Goal: Transaction & Acquisition: Subscribe to service/newsletter

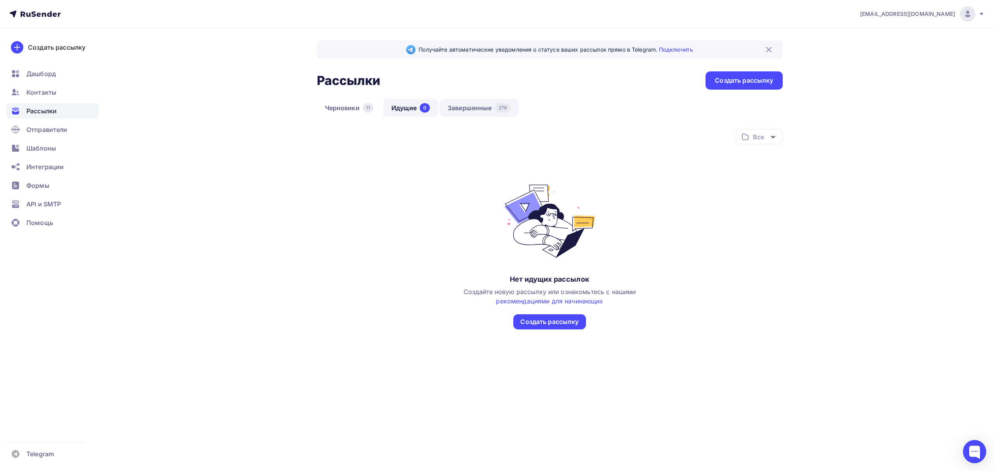
click at [460, 106] on link "Завершенные 276" at bounding box center [479, 108] width 79 height 18
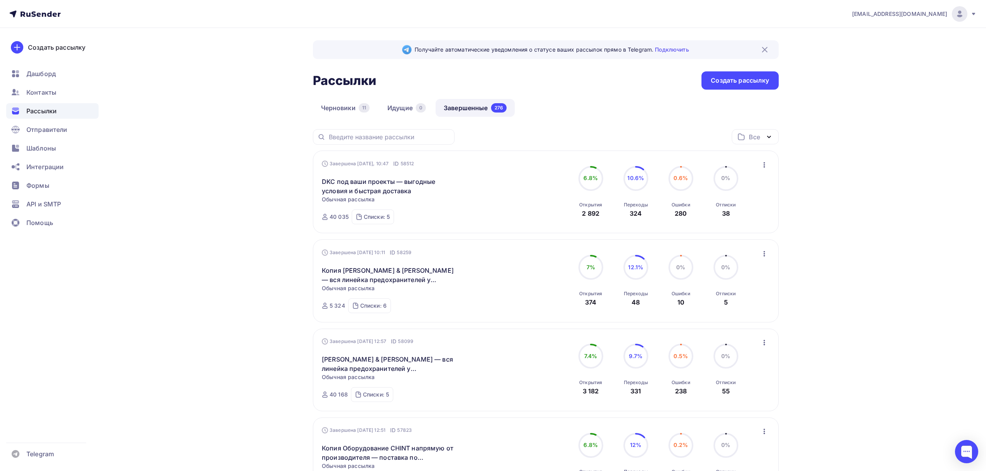
click at [768, 168] on icon "button" at bounding box center [764, 164] width 9 height 9
click at [373, 221] on div "Списки: 5" at bounding box center [377, 217] width 26 height 8
click at [761, 168] on icon "button" at bounding box center [764, 164] width 9 height 9
click at [742, 212] on div "Копировать в новую" at bounding box center [729, 216] width 80 height 9
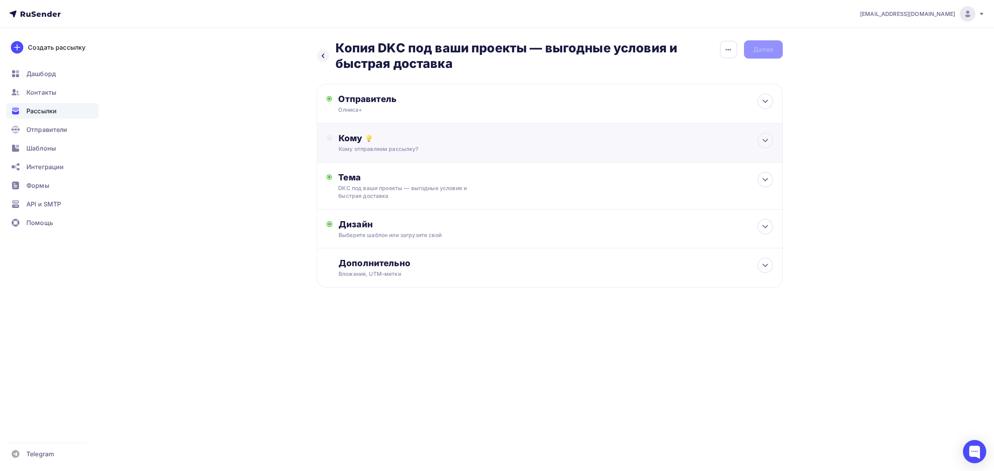
click at [577, 147] on div "Кому отправляем рассылку?" at bounding box center [534, 149] width 391 height 8
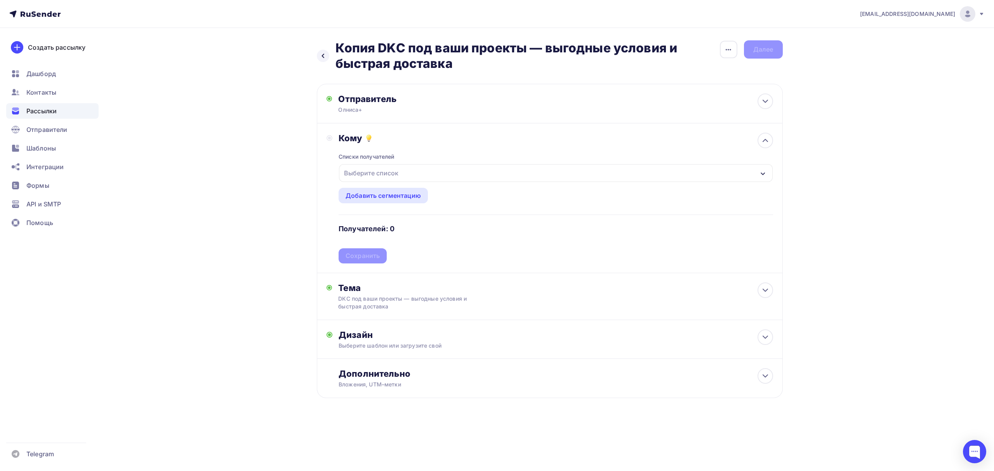
click at [395, 175] on div "Выберите список" at bounding box center [371, 173] width 61 height 14
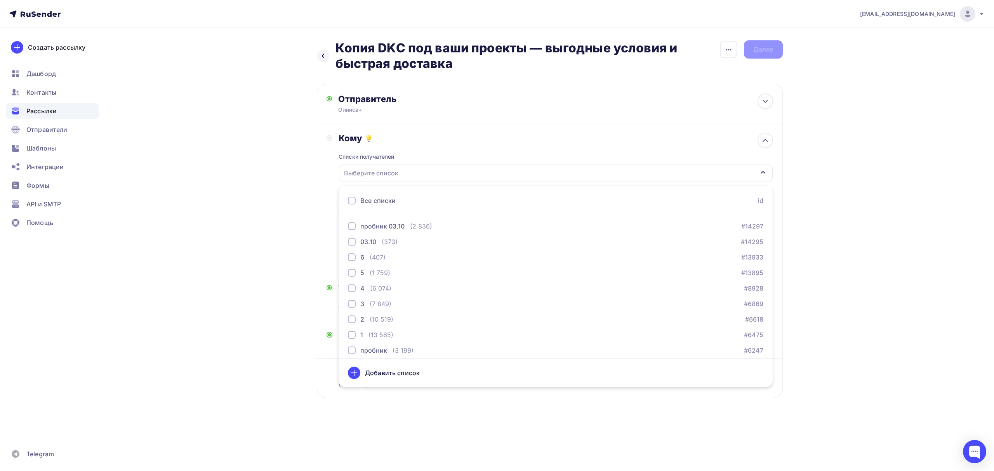
scroll to position [126, 0]
click at [254, 230] on div "Назад Копия DKC под ваши проекты — выгодные условия и быстрая доставка Копия DK…" at bounding box center [497, 238] width 636 height 420
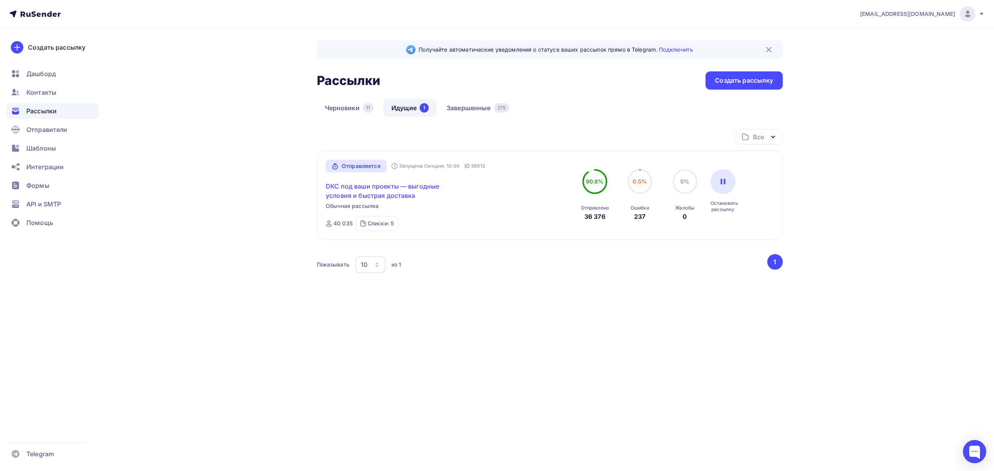
click at [375, 188] on link "DKC под ваши проекты — выгодные условия и быстрая доставка" at bounding box center [392, 191] width 133 height 19
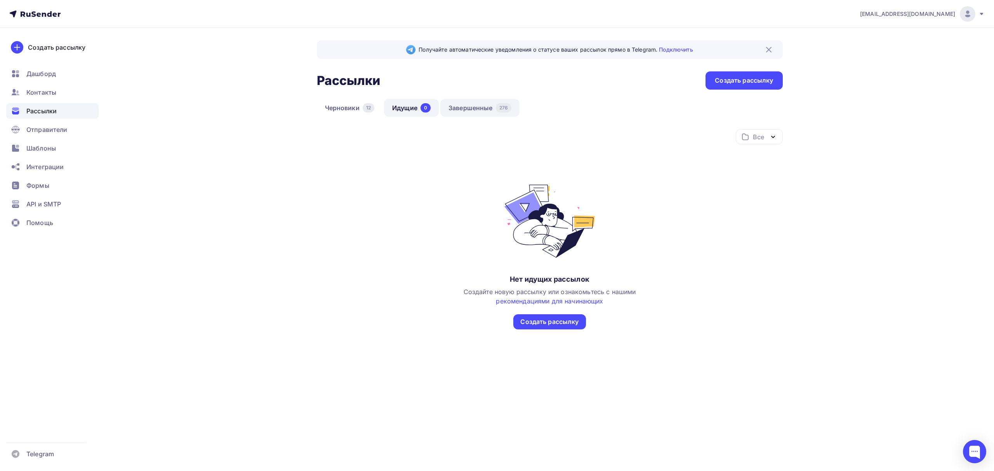
click at [466, 113] on link "Завершенные 276" at bounding box center [479, 108] width 79 height 18
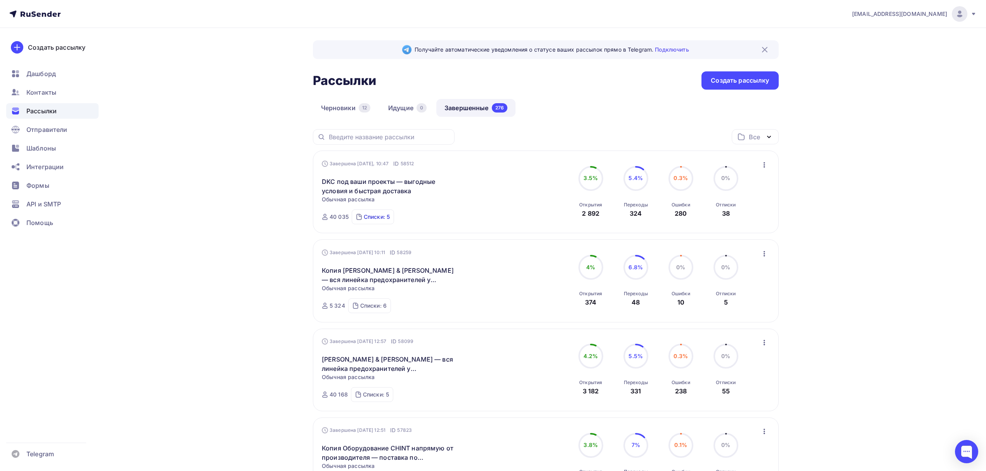
click at [379, 220] on div "Списки: 5" at bounding box center [377, 217] width 26 height 8
click at [766, 164] on icon "button" at bounding box center [764, 164] width 9 height 9
click at [742, 216] on div "Копировать в новую" at bounding box center [729, 216] width 80 height 9
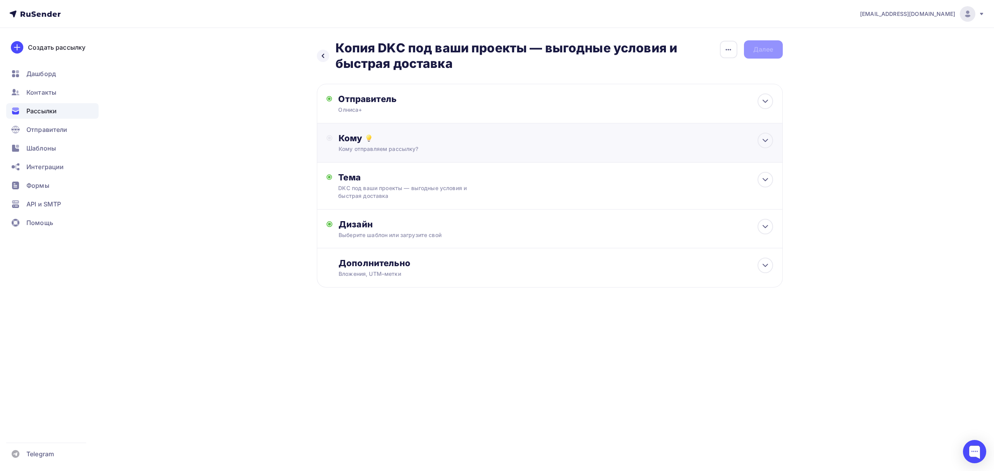
click at [580, 145] on div "Кому Кому отправляем рассылку? Списки получателей Выберите список Все списки id…" at bounding box center [556, 143] width 434 height 20
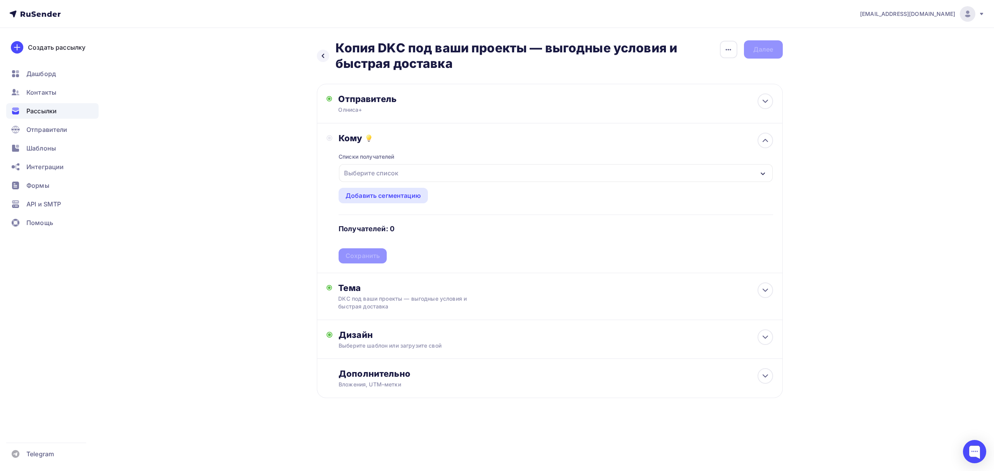
click at [583, 165] on div "Выберите список" at bounding box center [555, 173] width 433 height 18
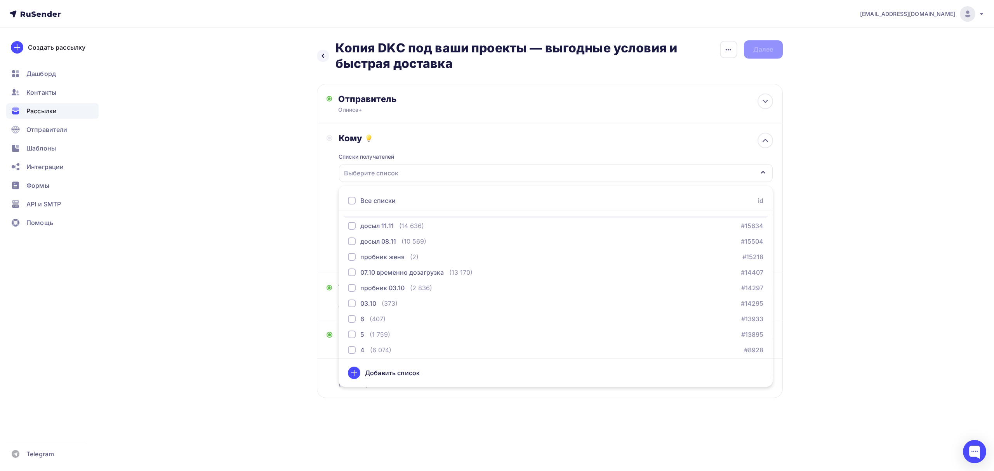
scroll to position [126, 0]
click at [428, 266] on div "5 (1 759) #13895" at bounding box center [555, 268] width 415 height 9
click at [422, 252] on div "6 (407) #13933" at bounding box center [555, 252] width 415 height 9
click at [423, 239] on div "03.10 (373) #14295" at bounding box center [555, 237] width 415 height 9
click at [423, 225] on div "(2 836)" at bounding box center [421, 221] width 22 height 9
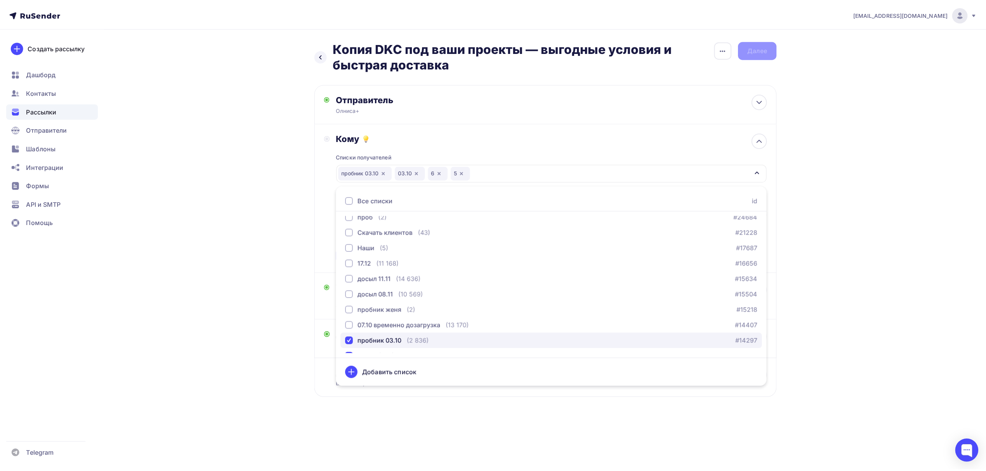
scroll to position [0, 0]
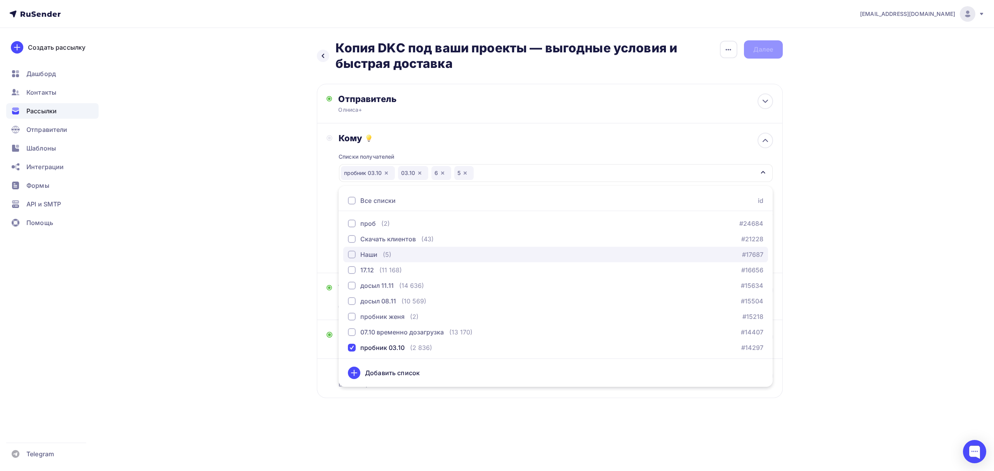
click at [376, 248] on button "Наши (5) #17687" at bounding box center [555, 255] width 425 height 16
click at [235, 216] on div "Назад Копия DKC под ваши проекты — выгодные условия и быстрая доставка Копия DK…" at bounding box center [497, 238] width 636 height 420
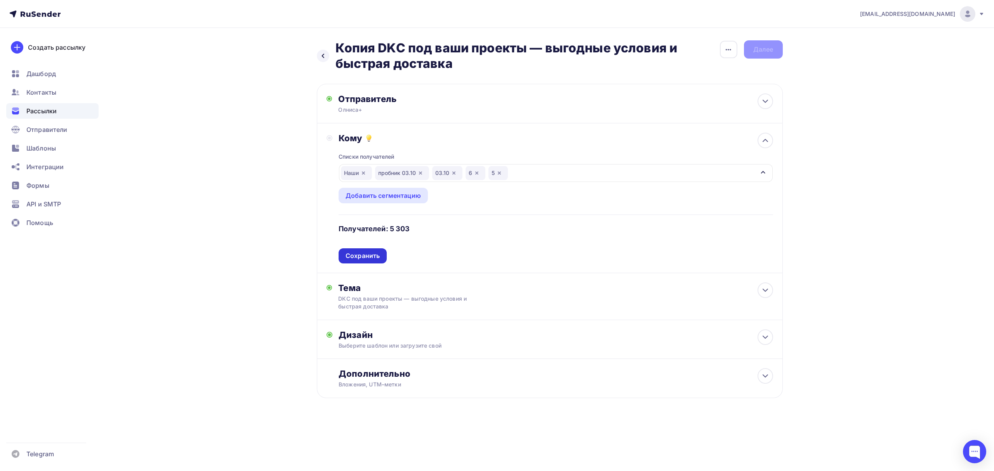
click at [342, 258] on div "Сохранить" at bounding box center [363, 255] width 48 height 15
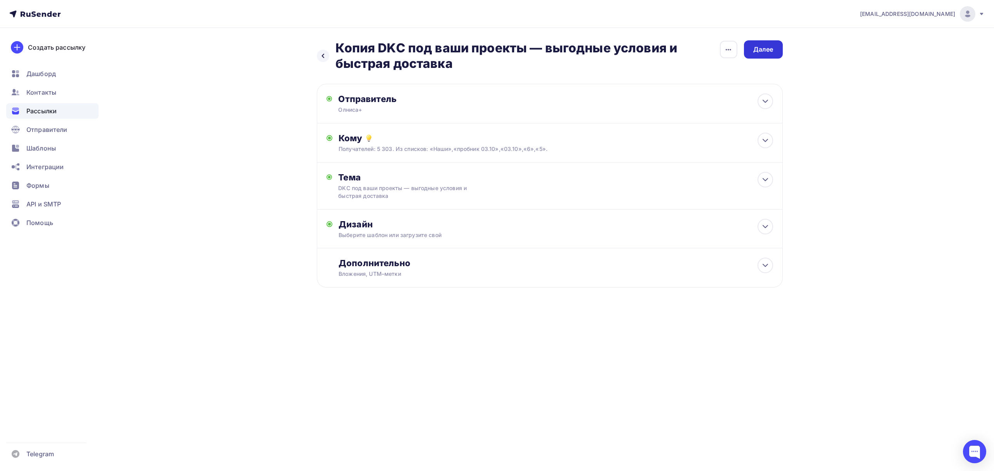
click at [761, 57] on div "Далее" at bounding box center [763, 49] width 39 height 18
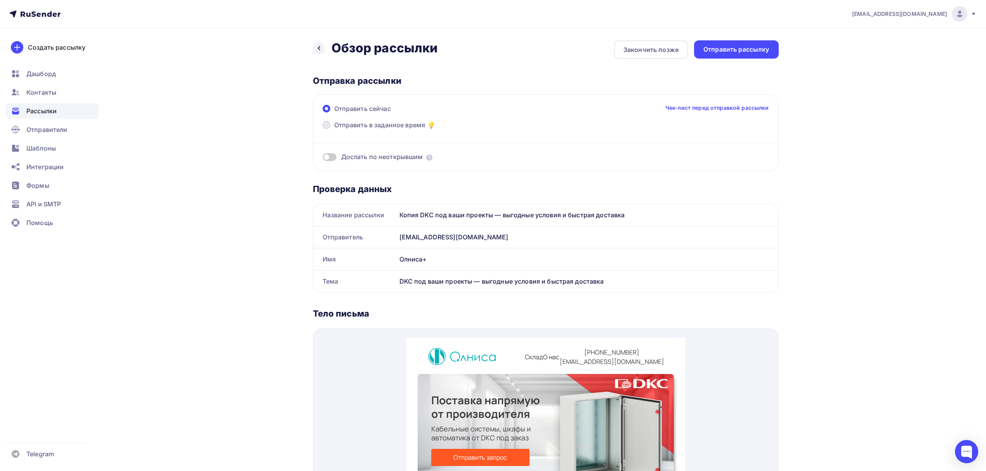
click at [378, 127] on span "Отправить в заданное время" at bounding box center [379, 124] width 91 height 9
click at [334, 130] on input "Отправить в заданное время" at bounding box center [334, 130] width 0 height 0
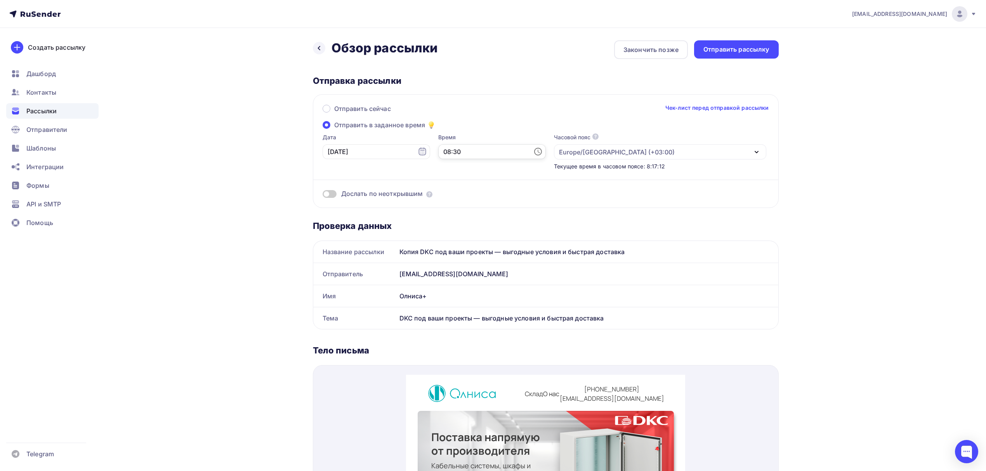
click at [445, 151] on input "08:30" at bounding box center [492, 151] width 108 height 15
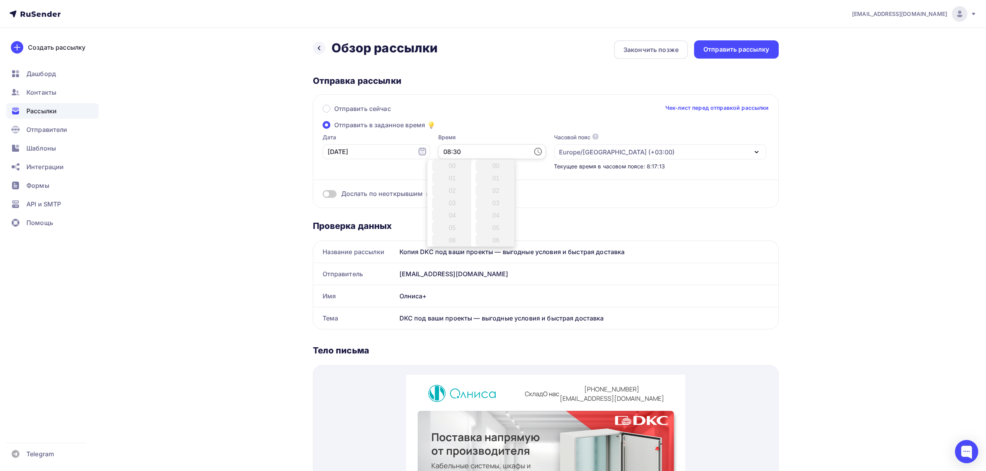
scroll to position [373, 0]
click at [449, 190] on li "10" at bounding box center [453, 190] width 42 height 12
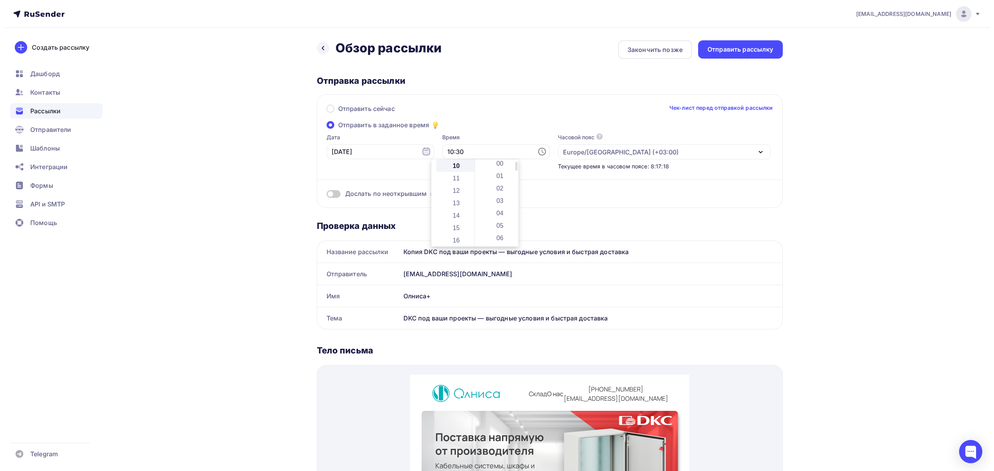
scroll to position [0, 0]
click at [496, 165] on li "00" at bounding box center [497, 166] width 42 height 12
type input "10:00"
click at [364, 165] on div "Дата [DATE]" at bounding box center [377, 152] width 108 height 37
click at [719, 49] on div "Отправить рассылку" at bounding box center [737, 49] width 66 height 9
